Goal: Information Seeking & Learning: Learn about a topic

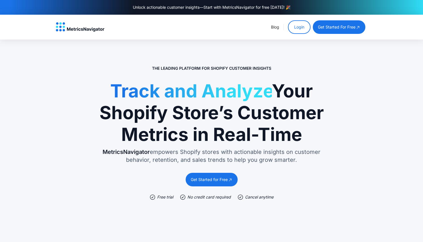
click at [293, 30] on link "Login" at bounding box center [299, 27] width 23 height 14
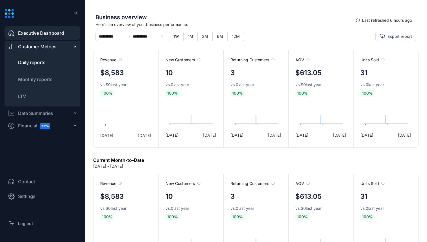
click at [35, 58] on li "Daily reports" at bounding box center [43, 63] width 76 height 14
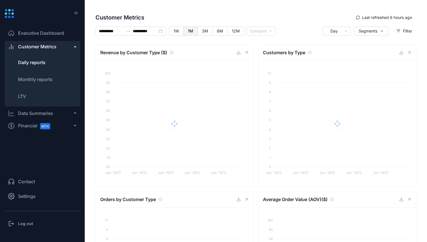
click at [36, 115] on div "Data Summaries" at bounding box center [35, 113] width 35 height 7
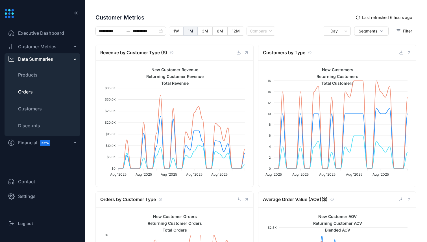
click at [30, 91] on span "Orders" at bounding box center [25, 91] width 15 height 7
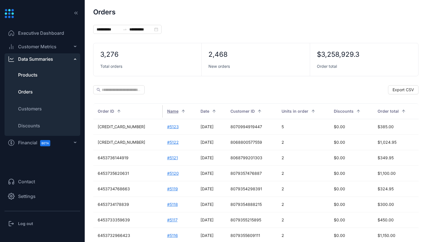
click at [32, 73] on span "Products" at bounding box center [27, 74] width 19 height 7
type input "**********"
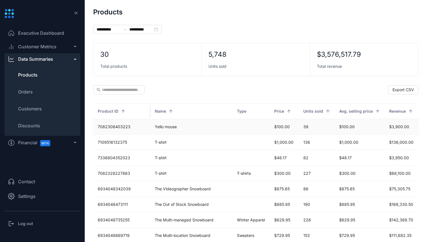
click at [158, 128] on td "Yello mouse" at bounding box center [191, 127] width 82 height 16
click at [31, 89] on span "Orders" at bounding box center [25, 91] width 15 height 7
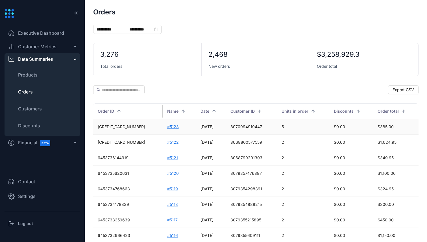
click at [163, 127] on td "#5123" at bounding box center [179, 127] width 33 height 16
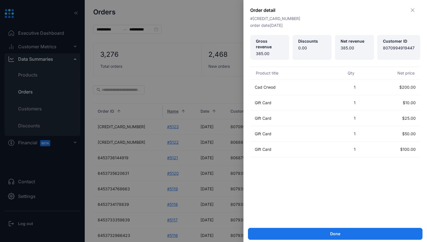
click at [170, 75] on div at bounding box center [213, 121] width 427 height 242
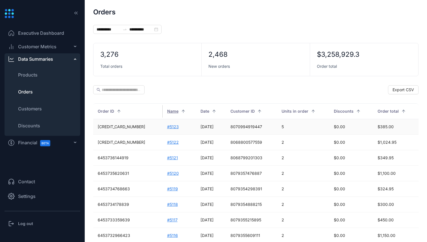
click at [163, 126] on td "#5123" at bounding box center [179, 127] width 33 height 16
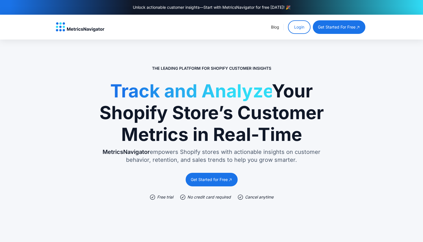
click at [301, 29] on link "Login" at bounding box center [299, 27] width 23 height 14
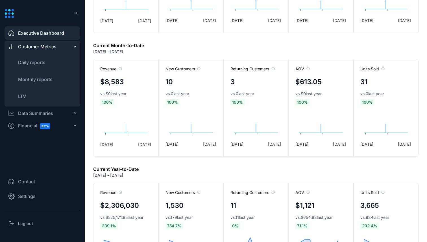
scroll to position [285, 0]
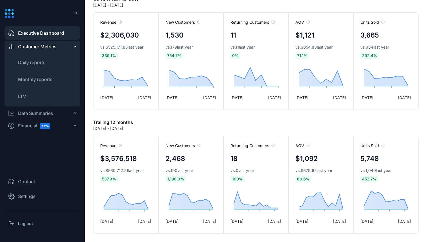
click at [32, 179] on span "Contact" at bounding box center [26, 181] width 17 height 7
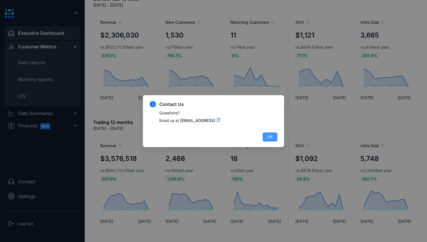
click at [269, 139] on span "OK" at bounding box center [270, 137] width 6 height 6
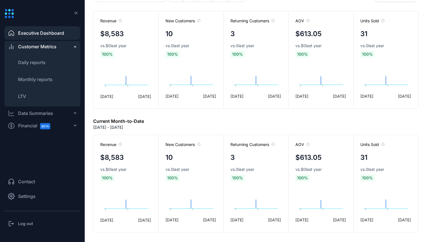
scroll to position [0, 0]
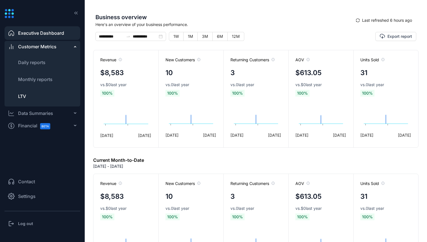
click at [34, 93] on li "LTV" at bounding box center [43, 97] width 76 height 14
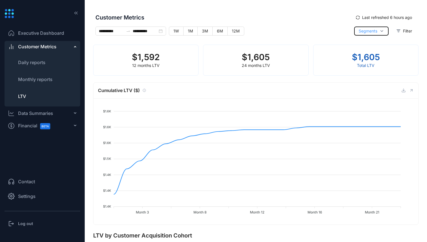
click at [372, 33] on span "Segments" at bounding box center [368, 31] width 19 height 6
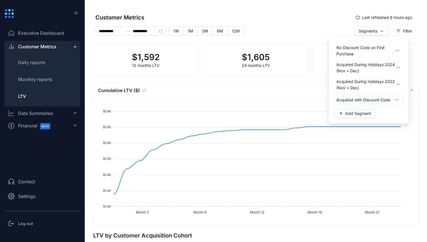
click at [367, 103] on span "Acquired with Discount Code" at bounding box center [363, 100] width 54 height 6
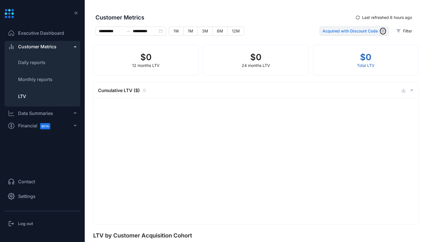
click at [382, 29] on icon "button" at bounding box center [383, 31] width 5 height 5
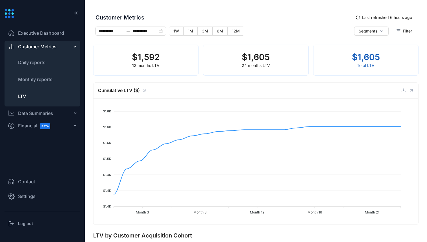
click at [342, 27] on div "Segments Filter" at bounding box center [362, 36] width 107 height 18
